Goal: Navigation & Orientation: Find specific page/section

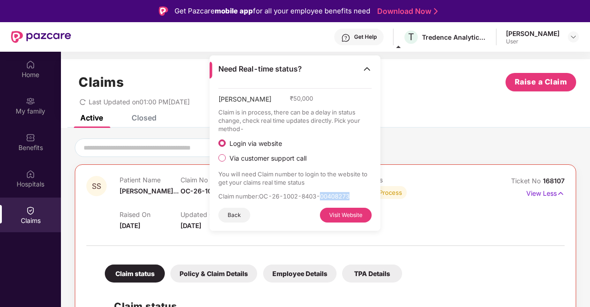
scroll to position [168, 0]
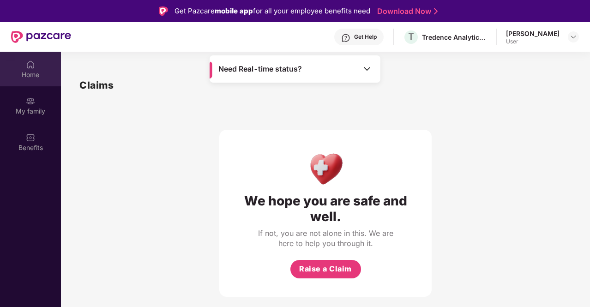
click at [25, 72] on div "Home" at bounding box center [30, 74] width 61 height 9
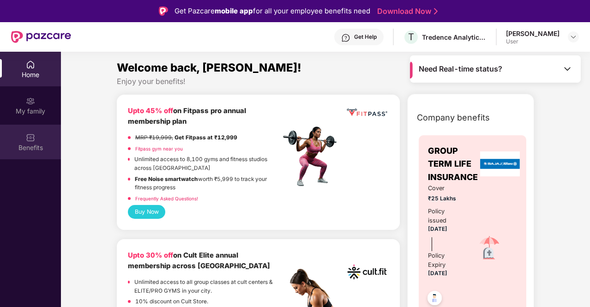
click at [29, 150] on div "Benefits" at bounding box center [30, 147] width 61 height 9
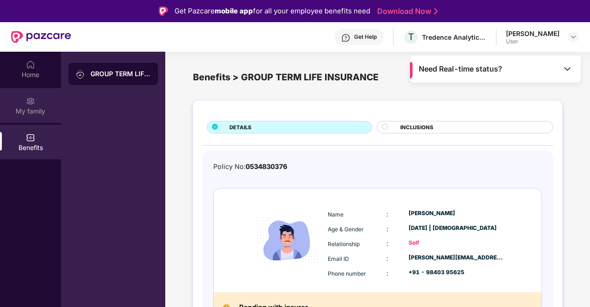
click at [31, 101] on img at bounding box center [30, 100] width 9 height 9
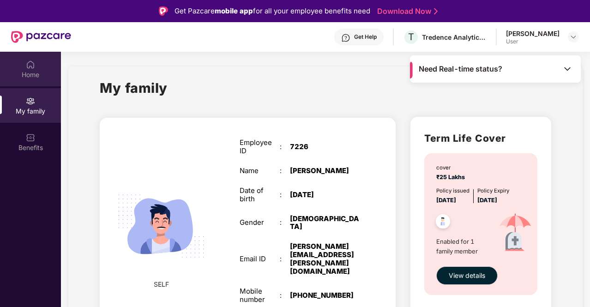
click at [31, 75] on div "Home" at bounding box center [30, 74] width 61 height 9
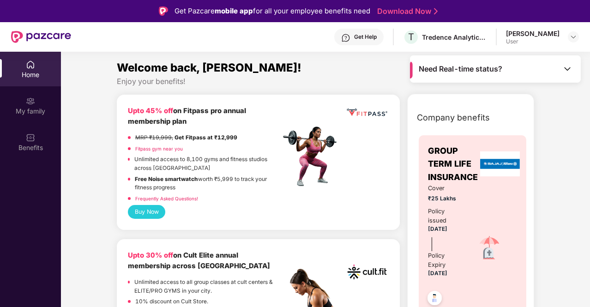
click at [562, 66] on img at bounding box center [566, 68] width 9 height 9
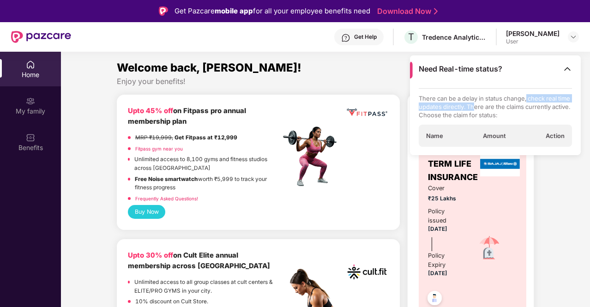
drag, startPoint x: 527, startPoint y: 100, endPoint x: 489, endPoint y: 110, distance: 39.0
click at [489, 110] on p "There can be a delay in status change, check real time updates directly. There …" at bounding box center [495, 106] width 154 height 25
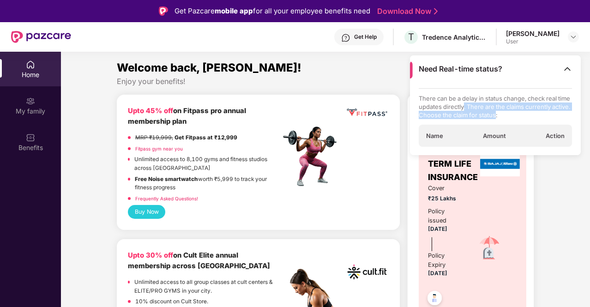
drag, startPoint x: 478, startPoint y: 106, endPoint x: 515, endPoint y: 116, distance: 38.7
click at [515, 116] on p "There can be a delay in status change, check real time updates directly. There …" at bounding box center [495, 106] width 154 height 25
click at [568, 68] on img at bounding box center [566, 68] width 9 height 9
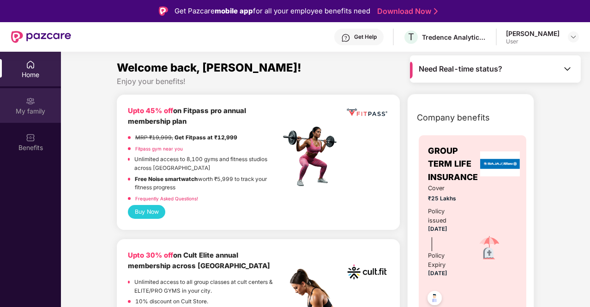
click at [30, 103] on img at bounding box center [30, 100] width 9 height 9
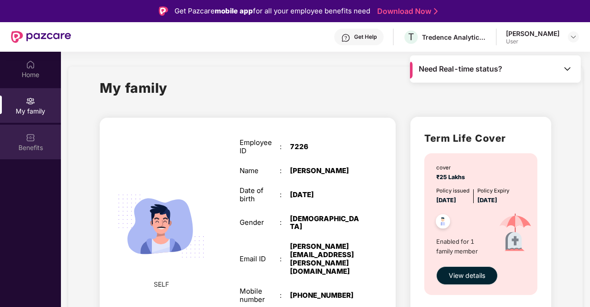
click at [47, 131] on div "Benefits" at bounding box center [30, 142] width 61 height 35
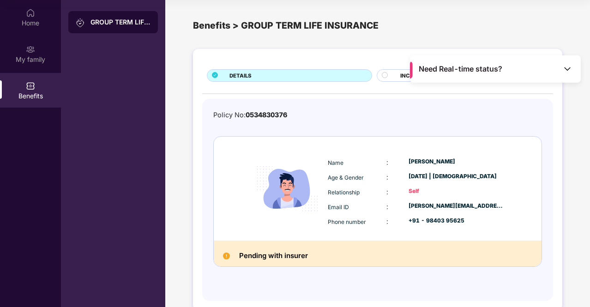
click at [380, 74] on div "INCLUSIONS" at bounding box center [464, 75] width 176 height 12
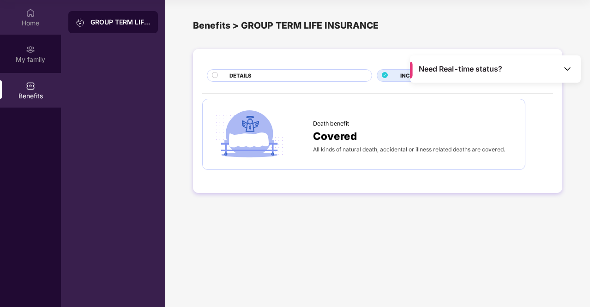
click at [21, 19] on div "Home" at bounding box center [30, 22] width 61 height 9
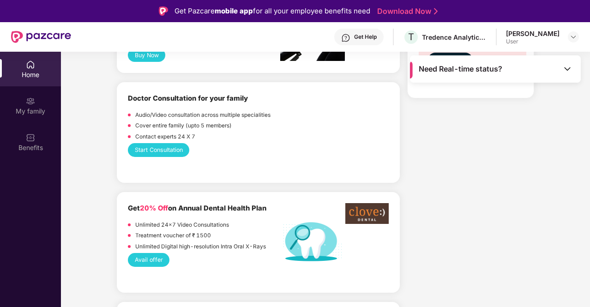
scroll to position [196, 0]
